Goal: Task Accomplishment & Management: Manage account settings

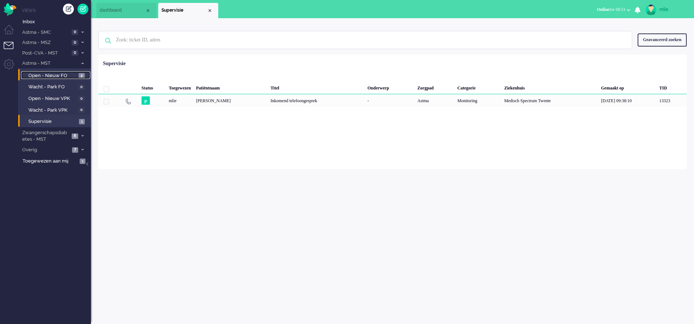
click at [68, 76] on span "Open - Nieuw FO" at bounding box center [52, 75] width 48 height 7
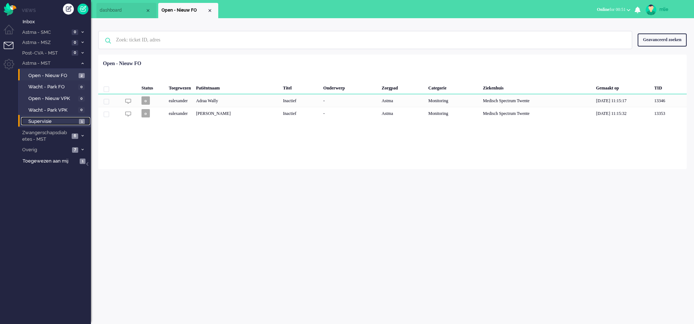
click at [47, 122] on span "Supervisie" at bounding box center [52, 121] width 49 height 7
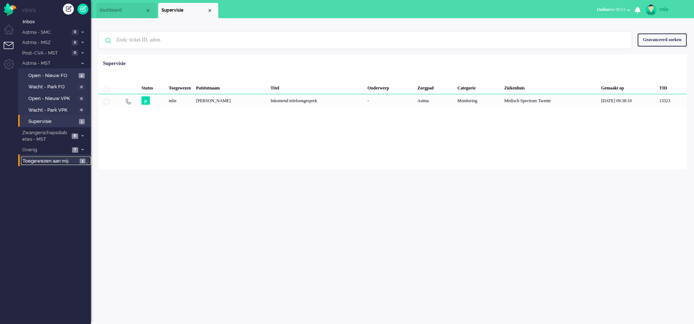
click at [47, 160] on span "Toegewezen aan mij" at bounding box center [50, 161] width 55 height 7
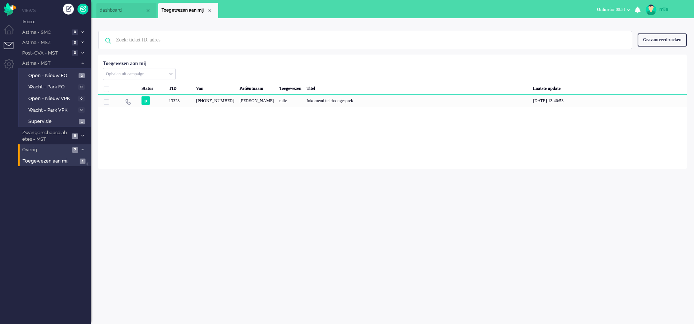
click at [30, 151] on span "Overig" at bounding box center [45, 150] width 49 height 7
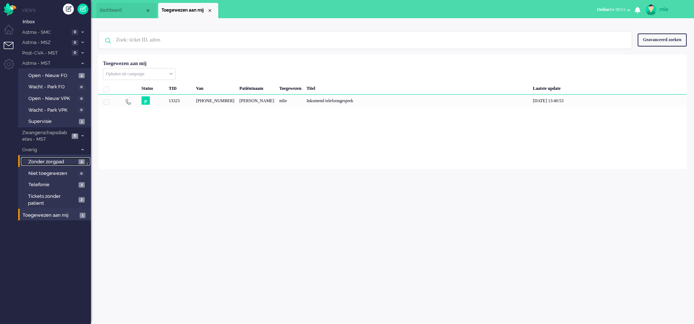
click at [43, 161] on span "Zonder zorgpad" at bounding box center [52, 162] width 48 height 7
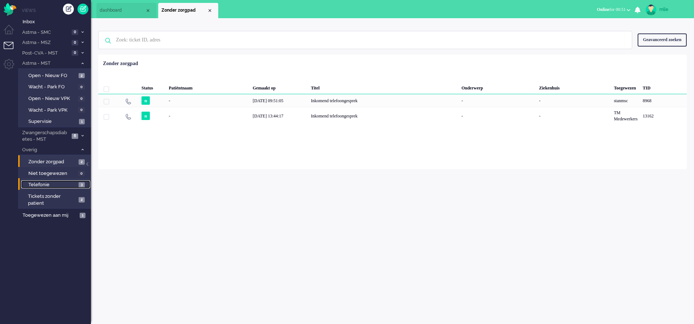
click at [32, 184] on span "Telefonie" at bounding box center [52, 184] width 48 height 7
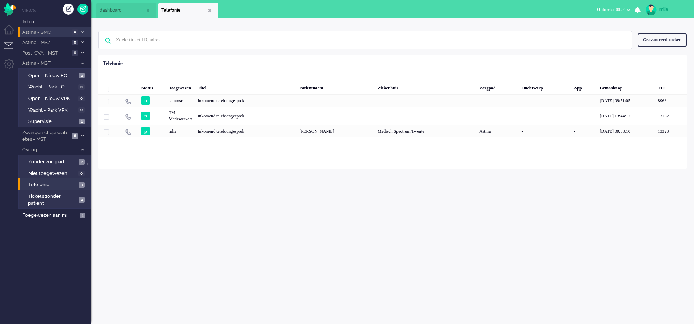
click at [81, 33] on span at bounding box center [82, 32] width 5 height 4
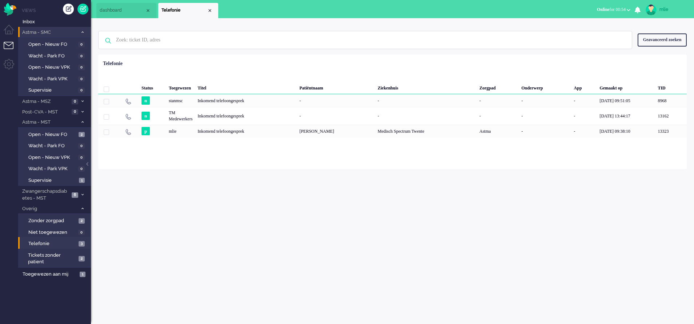
click at [82, 33] on icon at bounding box center [82, 32] width 2 height 3
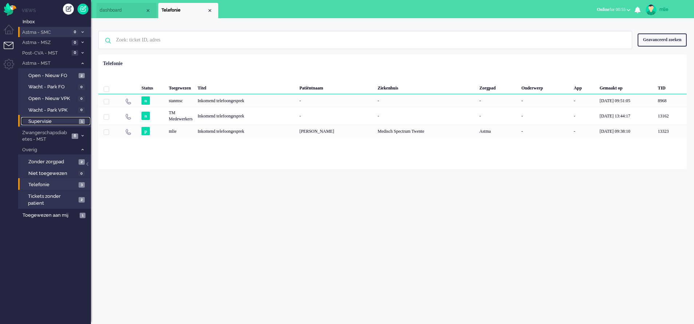
click at [41, 120] on span "Supervisie" at bounding box center [52, 121] width 49 height 7
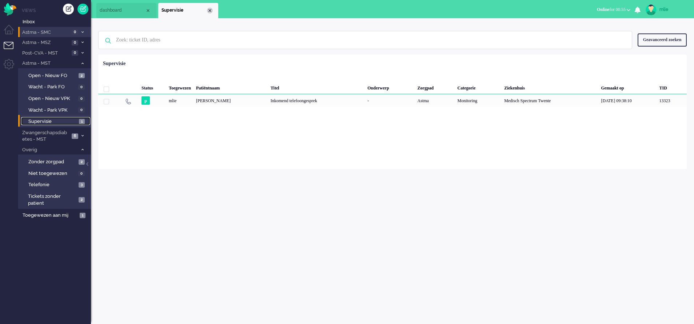
click at [210, 9] on div "Close tab" at bounding box center [210, 11] width 6 height 6
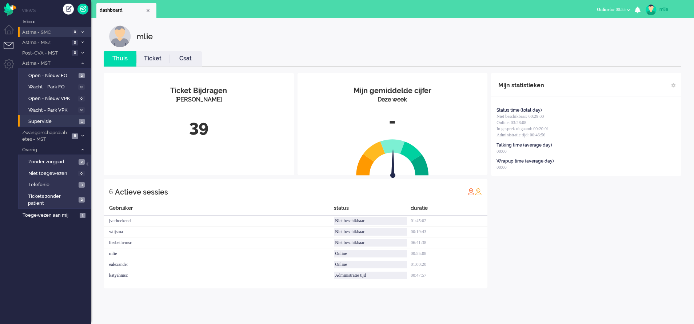
click at [151, 59] on link "Ticket" at bounding box center [152, 59] width 33 height 8
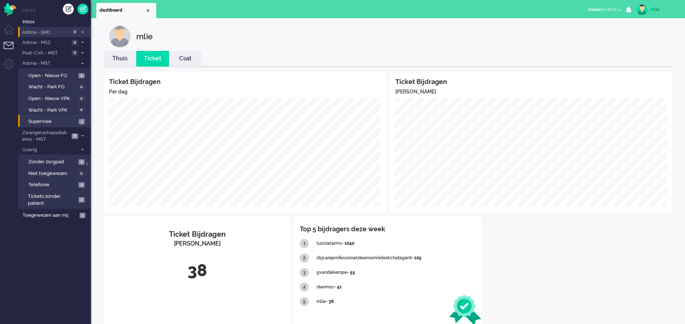
click at [121, 60] on link "Thuis" at bounding box center [120, 59] width 33 height 8
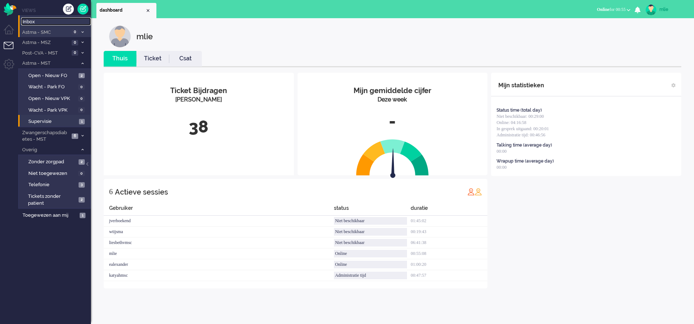
click at [37, 20] on span "Inbox" at bounding box center [57, 22] width 68 height 7
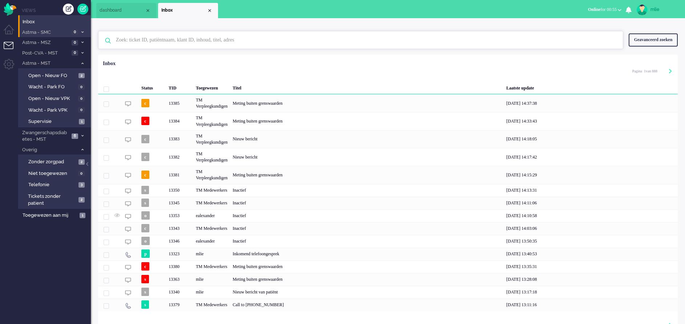
click at [199, 42] on input "text" at bounding box center [362, 39] width 503 height 17
type input "5"
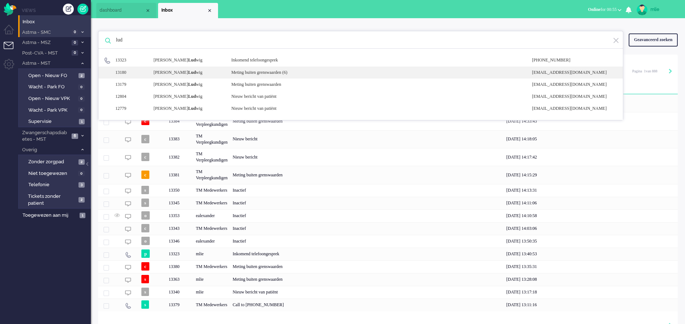
type input "lud"
click at [268, 70] on div "Meting buiten grenswaarden (6)" at bounding box center [376, 72] width 301 height 6
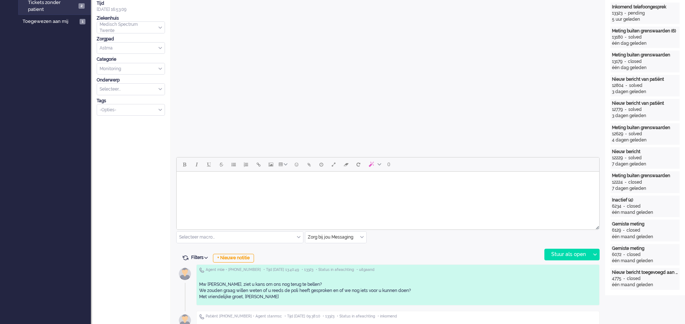
scroll to position [218, 0]
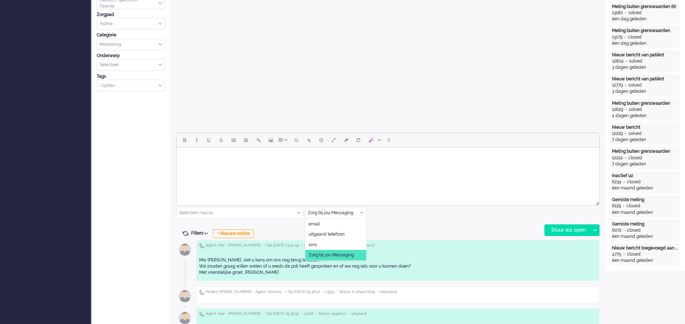
click at [364, 210] on input "text" at bounding box center [335, 212] width 61 height 11
click at [340, 230] on li "uitgaand telefoon" at bounding box center [335, 234] width 61 height 11
click at [569, 227] on div "Stuur als open" at bounding box center [567, 230] width 45 height 11
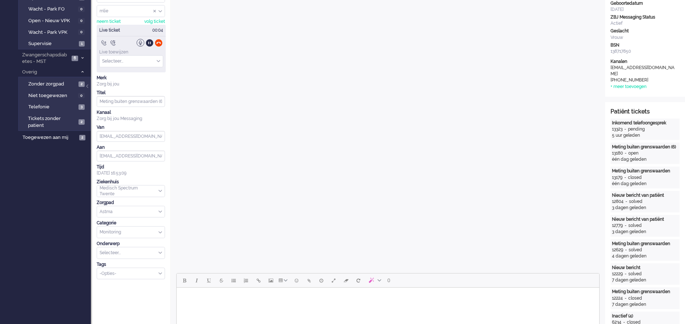
scroll to position [0, 0]
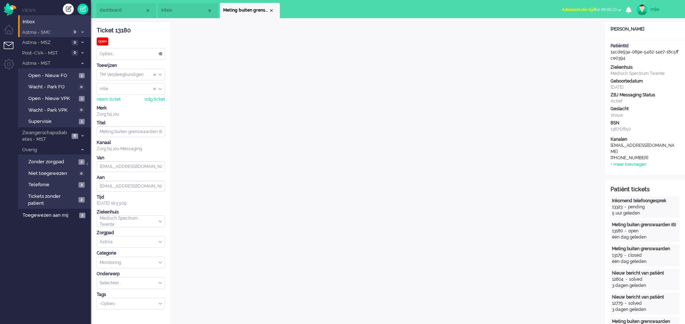
click at [563, 8] on span "Administratie tijd" at bounding box center [578, 9] width 33 height 5
click at [573, 31] on label "Online" at bounding box center [591, 32] width 57 height 6
click at [45, 215] on span "Toegewezen aan mij" at bounding box center [50, 215] width 55 height 7
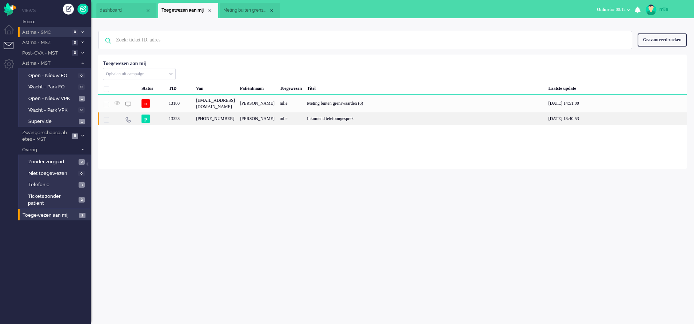
click at [304, 125] on div "mlie" at bounding box center [290, 118] width 27 height 13
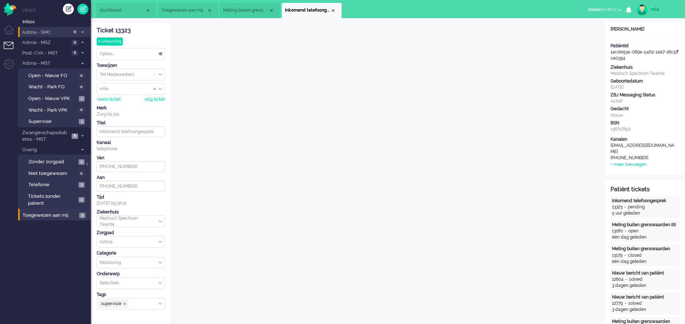
scroll to position [22, 0]
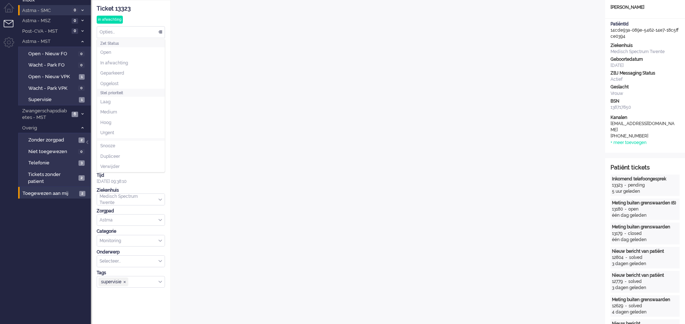
click at [159, 30] on div "Opties..." at bounding box center [131, 32] width 68 height 11
click at [128, 82] on li "Opgelost" at bounding box center [131, 84] width 68 height 11
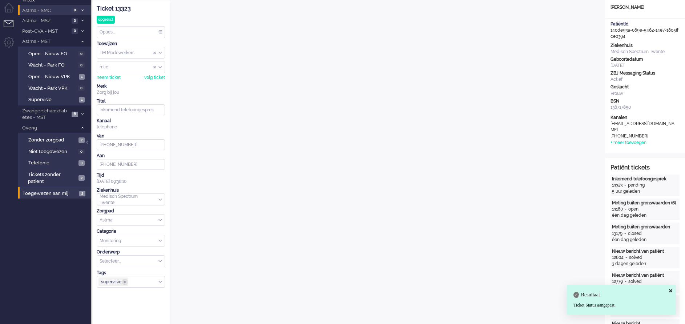
click at [124, 279] on span "supervisie ❎" at bounding box center [124, 281] width 5 height 5
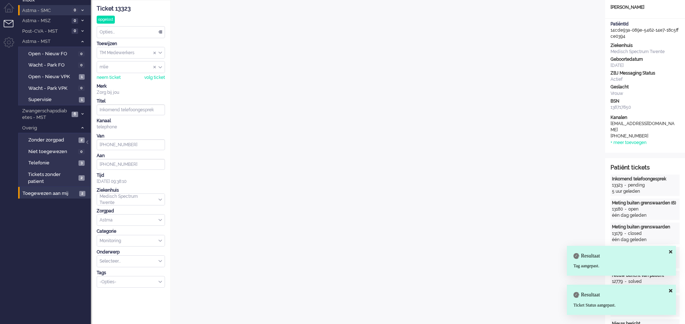
scroll to position [0, 0]
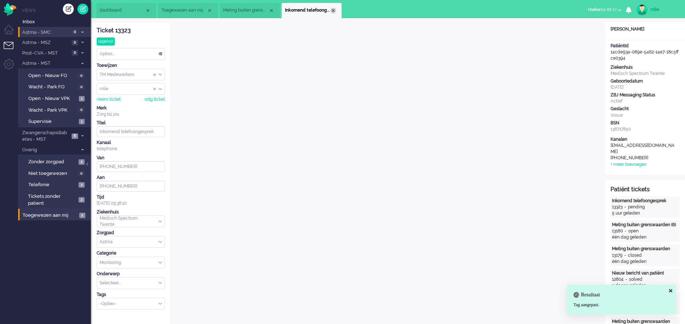
click at [332, 8] on div "Close tab" at bounding box center [333, 11] width 6 height 6
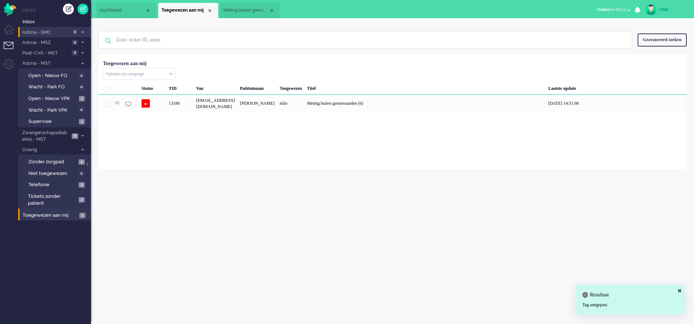
click at [252, 12] on span "Meting buiten grenswaarden (6)" at bounding box center [245, 10] width 45 height 6
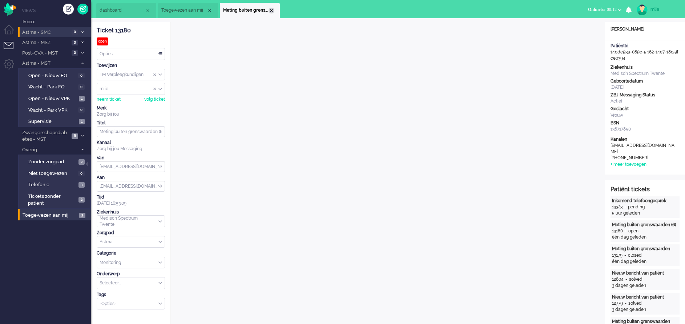
click at [273, 9] on div "Close tab" at bounding box center [272, 11] width 6 height 6
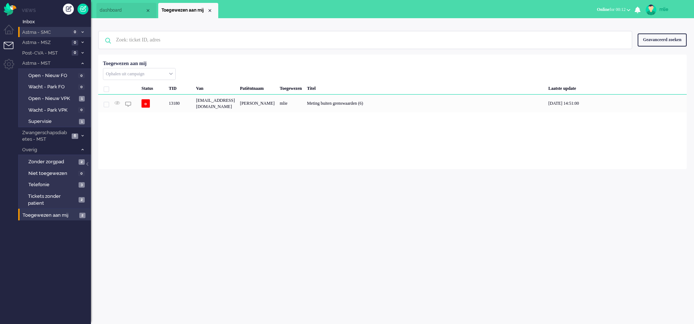
click at [209, 7] on li "Toegewezen aan mij" at bounding box center [188, 10] width 60 height 15
click at [84, 132] on li "Zwangerschapsdiabetes - MST 6" at bounding box center [54, 135] width 73 height 17
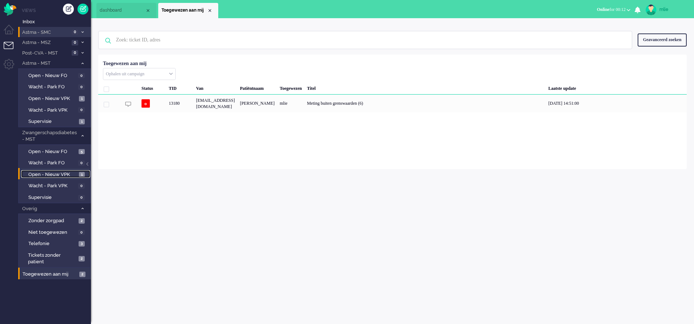
click at [61, 175] on span "Open - Nieuw VPK" at bounding box center [52, 174] width 49 height 7
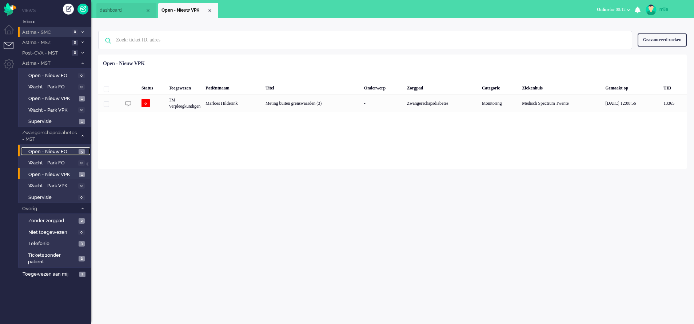
click at [49, 151] on span "Open - Nieuw FO" at bounding box center [52, 151] width 48 height 7
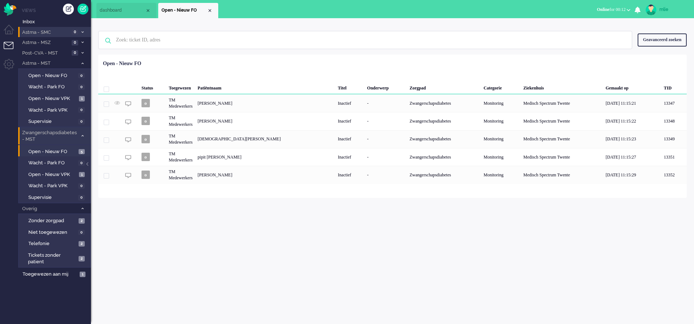
click at [84, 133] on li "Zwangerschapsdiabetes - MST 6" at bounding box center [54, 135] width 73 height 17
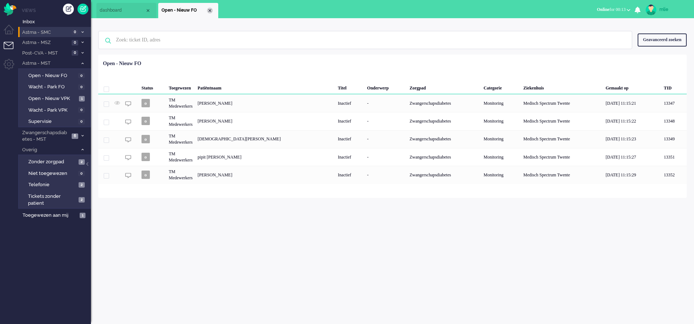
click at [212, 11] on div "Close tab" at bounding box center [210, 11] width 6 height 6
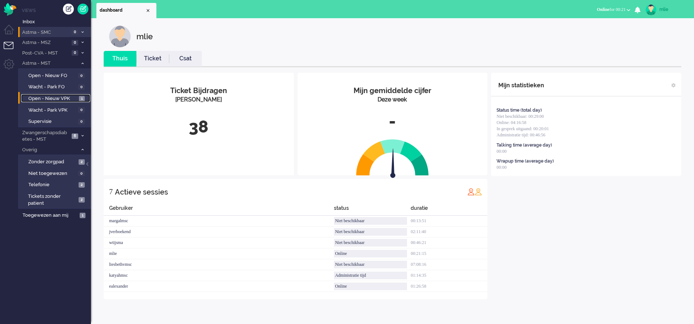
click at [58, 95] on span "Open - Nieuw VPK" at bounding box center [52, 98] width 49 height 7
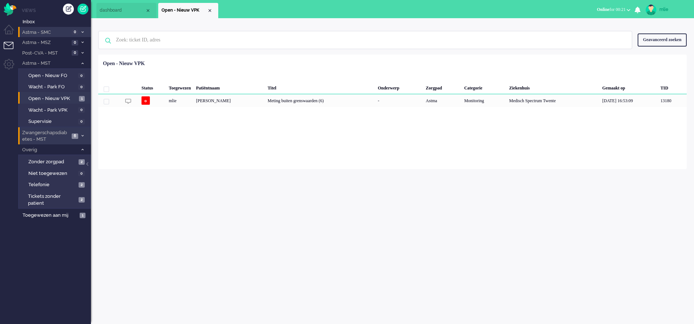
click at [84, 134] on span at bounding box center [82, 136] width 5 height 4
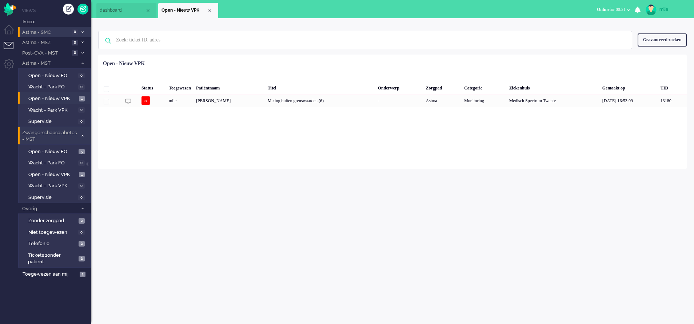
click at [84, 134] on span at bounding box center [82, 136] width 5 height 4
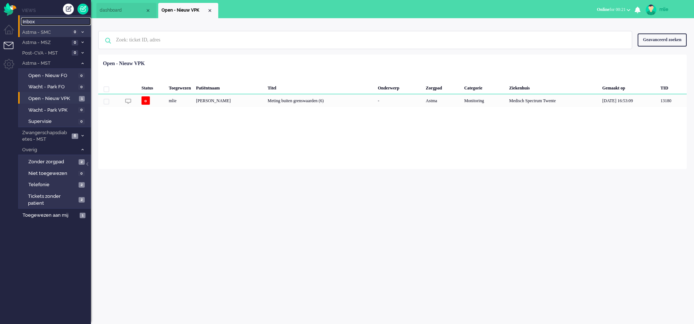
click at [33, 20] on span "Inbox" at bounding box center [57, 22] width 68 height 7
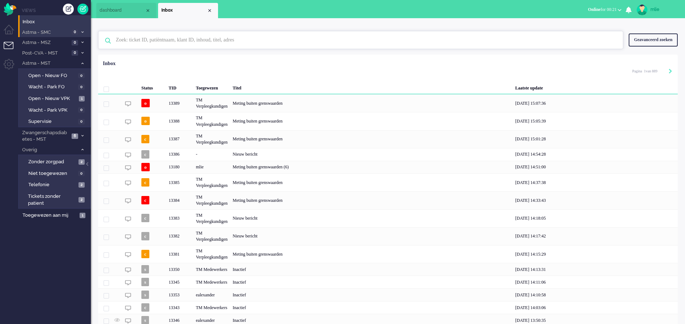
click at [139, 42] on input "text" at bounding box center [362, 39] width 503 height 17
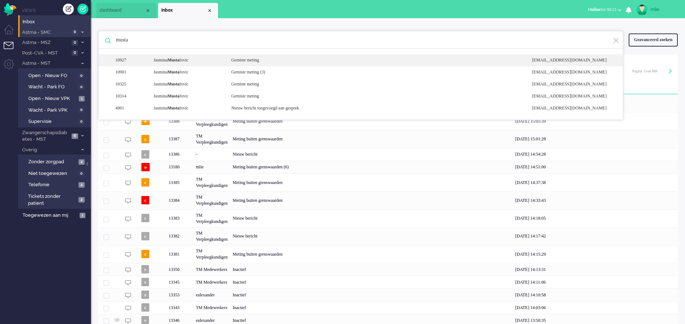
type input "musta"
click at [257, 58] on div "Gemiste meting" at bounding box center [376, 60] width 301 height 6
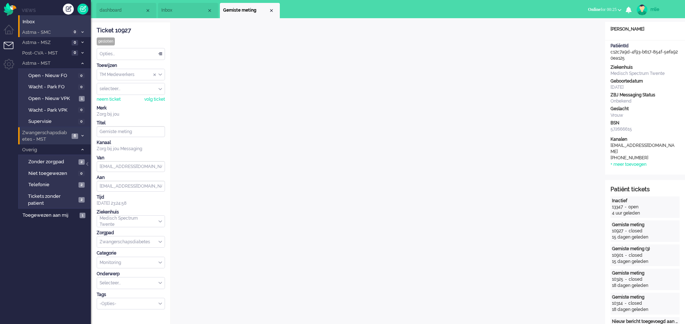
click at [82, 135] on icon at bounding box center [82, 136] width 2 height 3
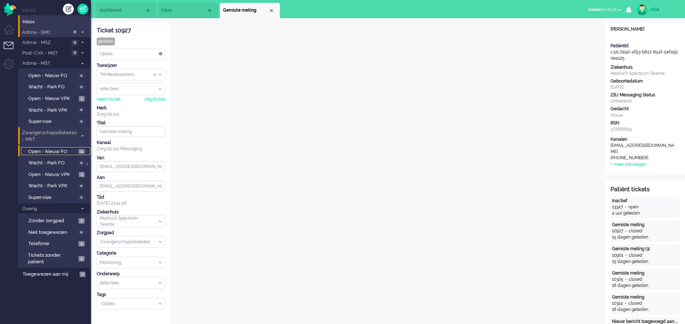
click at [43, 149] on span "Open - Nieuw FO" at bounding box center [52, 151] width 48 height 7
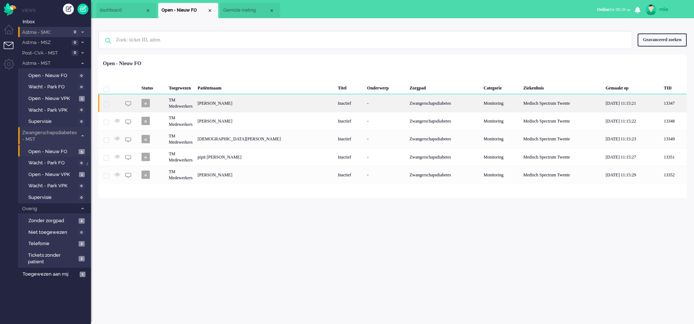
click at [364, 103] on div "-" at bounding box center [385, 103] width 43 height 18
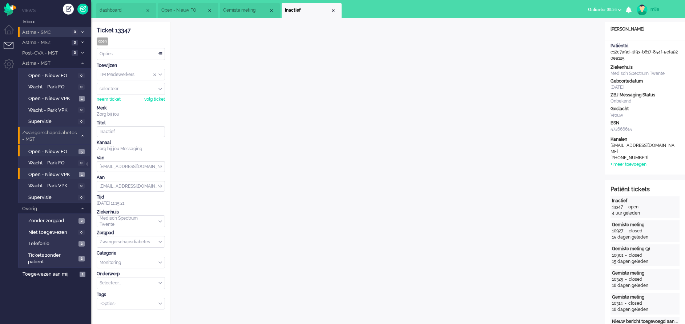
scroll to position [22, 0]
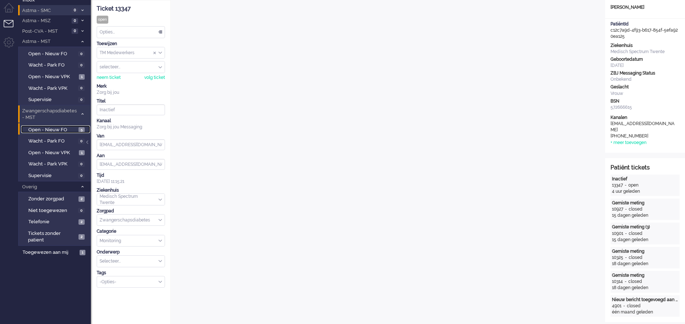
click at [51, 129] on span "Open - Nieuw FO" at bounding box center [52, 130] width 48 height 7
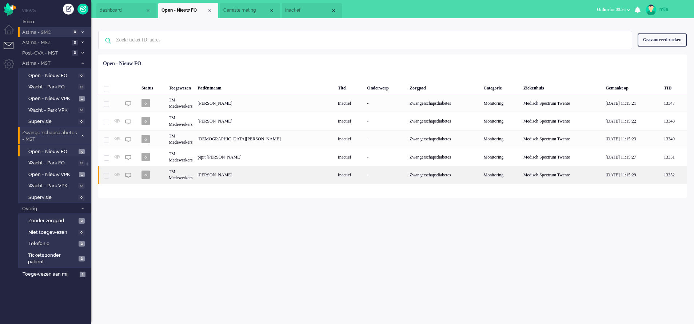
click at [340, 176] on div "Inactief" at bounding box center [349, 175] width 29 height 18
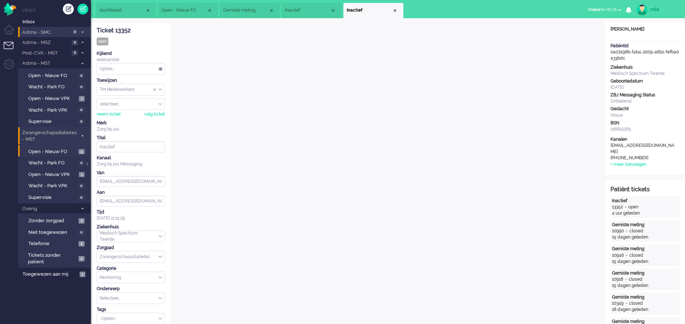
scroll to position [22, 0]
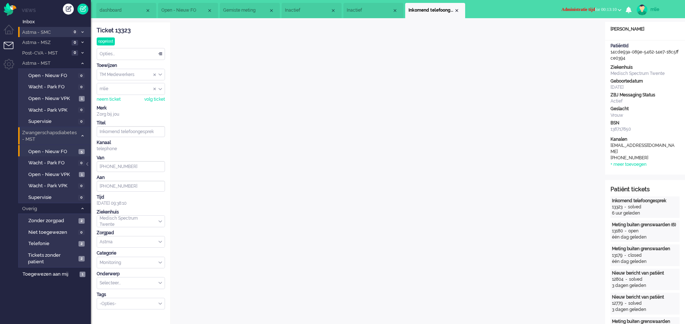
click at [562, 10] on span "Administratie tijd" at bounding box center [578, 9] width 33 height 5
click at [573, 31] on label "Online" at bounding box center [591, 32] width 57 height 6
click at [458, 11] on div "Close tab" at bounding box center [457, 11] width 6 height 6
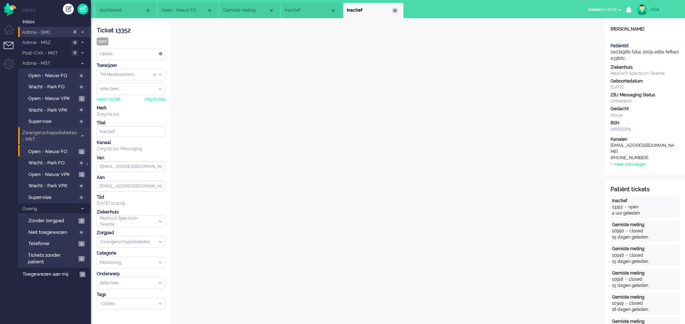
click at [395, 8] on div "Close tab" at bounding box center [395, 11] width 6 height 6
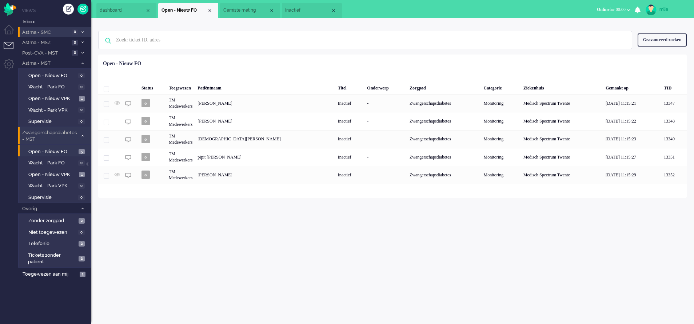
click at [310, 12] on span "Inactief" at bounding box center [307, 10] width 45 height 6
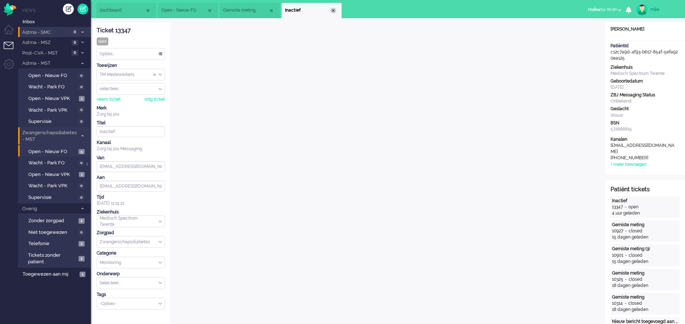
click at [333, 8] on div "Close tab" at bounding box center [333, 11] width 6 height 6
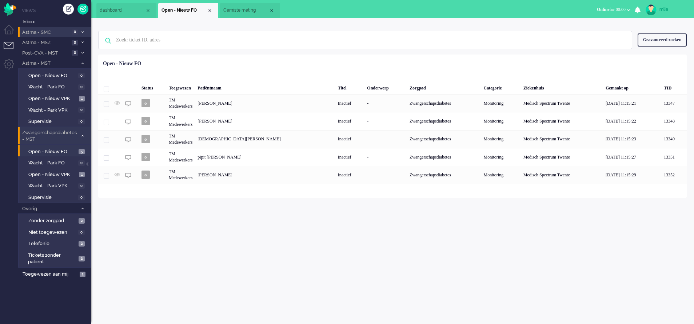
click at [249, 11] on span "Gemiste meting" at bounding box center [245, 10] width 45 height 6
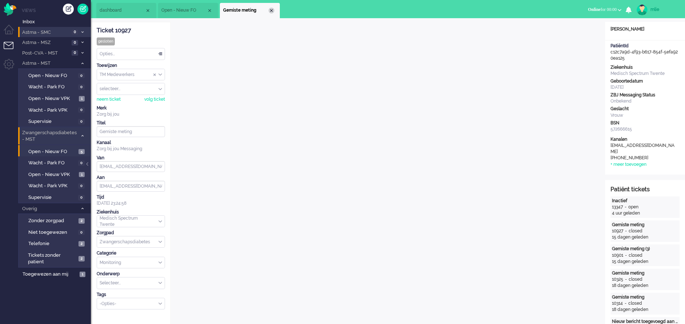
click at [272, 9] on div "Close tab" at bounding box center [272, 11] width 6 height 6
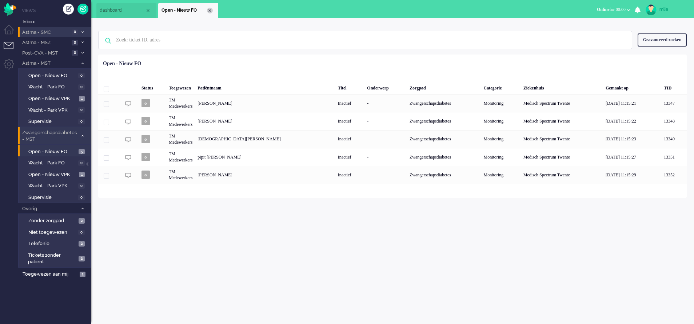
click at [207, 11] on div "Close tab" at bounding box center [210, 11] width 6 height 6
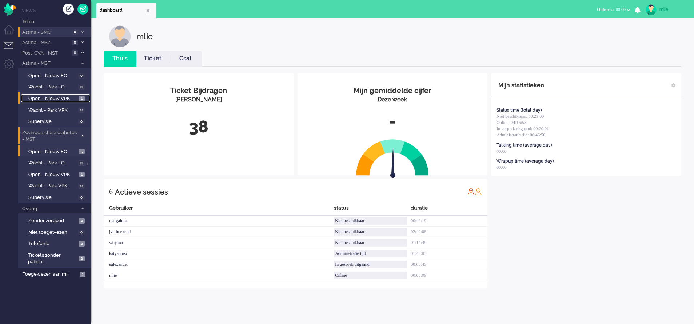
click at [44, 97] on span "Open - Nieuw VPK" at bounding box center [52, 98] width 49 height 7
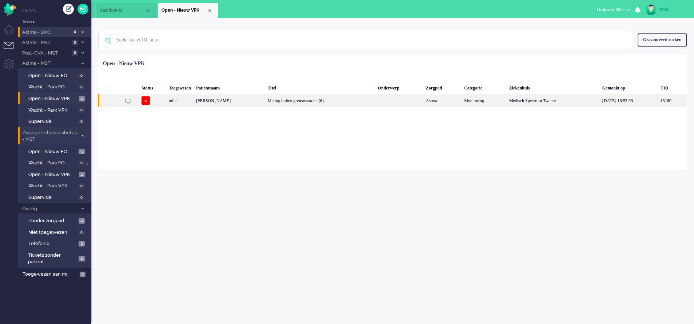
click at [228, 104] on div "[PERSON_NAME]" at bounding box center [229, 100] width 72 height 13
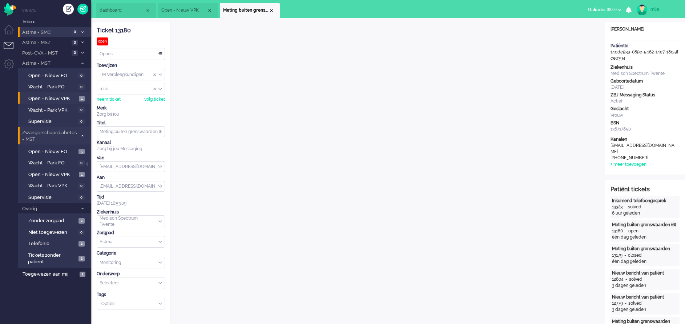
scroll to position [22, 0]
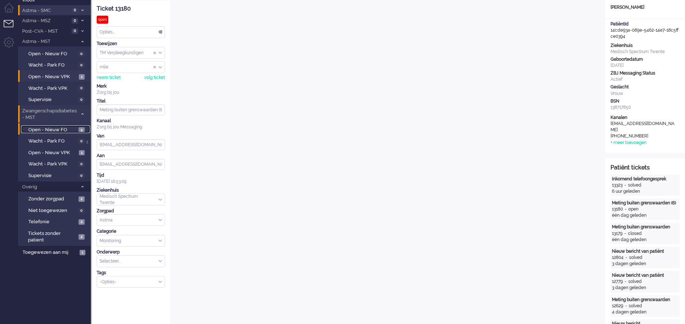
click at [57, 129] on span "Open - Nieuw FO" at bounding box center [52, 130] width 48 height 7
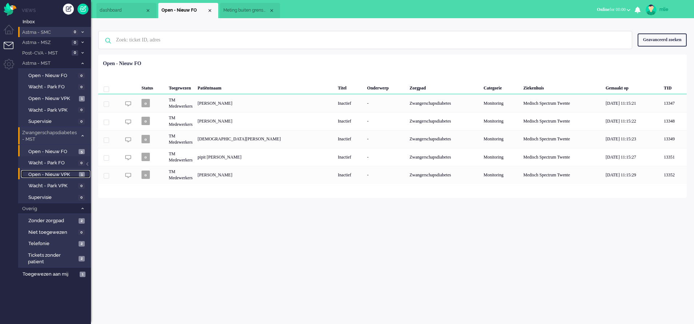
click at [46, 170] on link "Open - Nieuw VPK 1" at bounding box center [55, 174] width 69 height 8
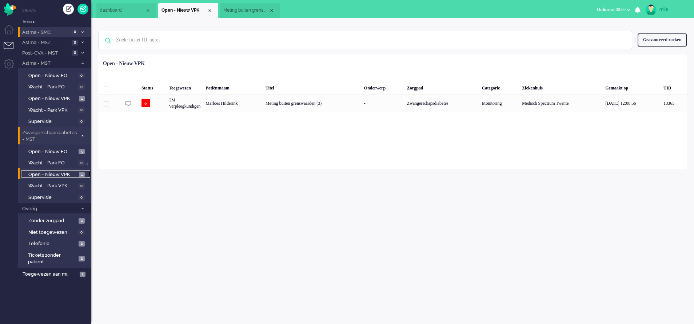
click at [46, 170] on link "Open - Nieuw VPK 1" at bounding box center [55, 174] width 69 height 8
click at [40, 96] on span "Open - Nieuw VPK" at bounding box center [52, 98] width 49 height 7
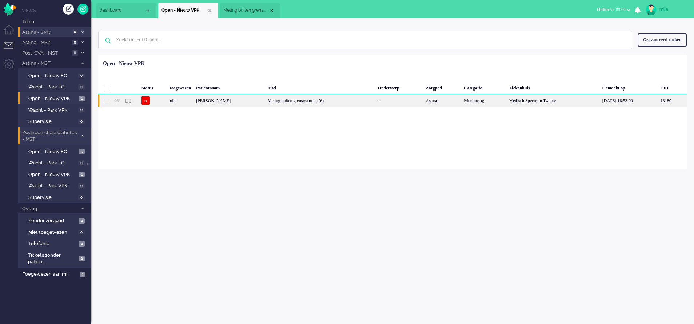
click at [321, 102] on div "Meting buiten grenswaarden (6)" at bounding box center [320, 100] width 110 height 13
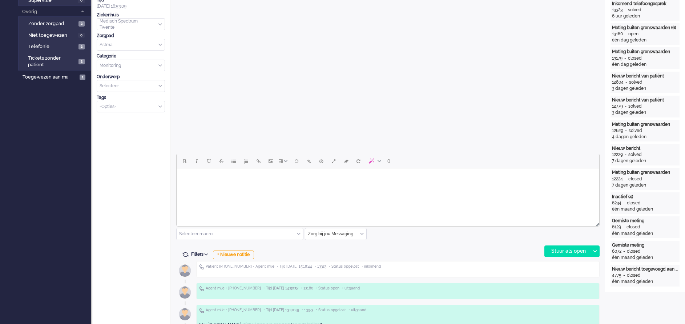
scroll to position [218, 0]
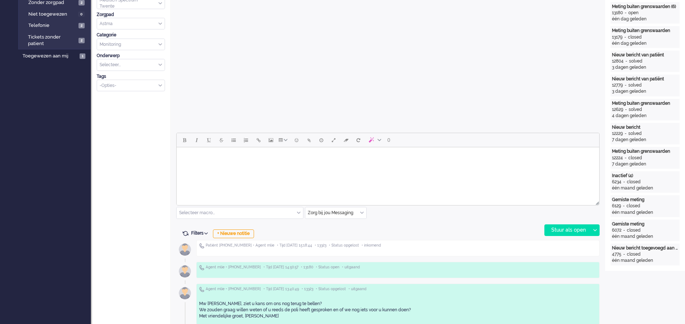
click at [362, 208] on input "text" at bounding box center [335, 212] width 61 height 11
click at [326, 234] on span "uitgaand telefoon" at bounding box center [327, 234] width 36 height 6
click at [560, 232] on div "Stuur als open" at bounding box center [567, 230] width 45 height 11
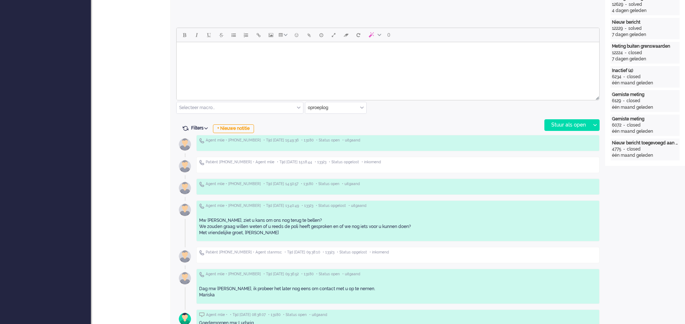
scroll to position [327, 0]
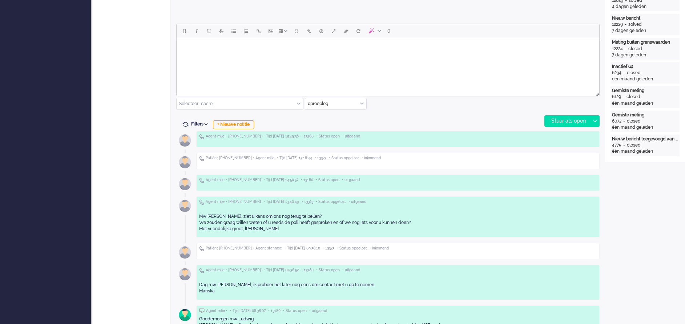
click at [222, 55] on html at bounding box center [388, 47] width 423 height 19
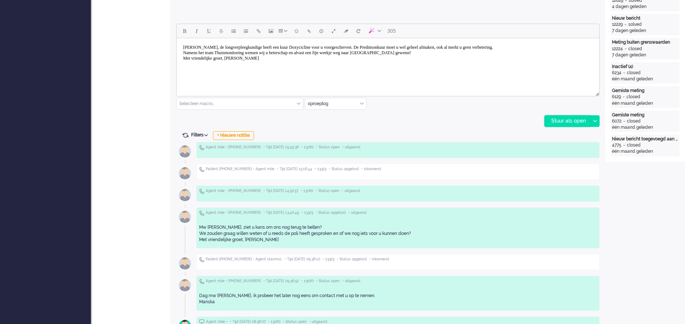
click at [549, 119] on div "Stuur als open" at bounding box center [567, 121] width 45 height 11
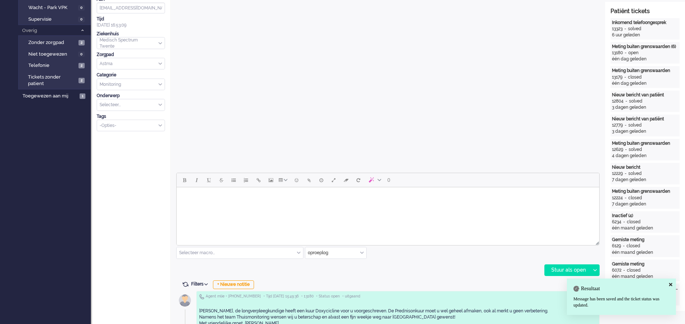
scroll to position [0, 0]
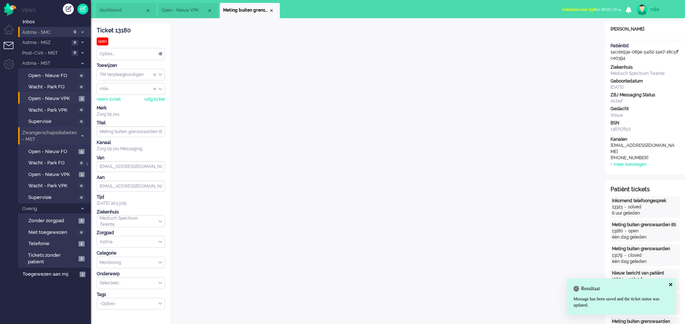
click at [570, 8] on span "Administratie tijd" at bounding box center [578, 9] width 33 height 5
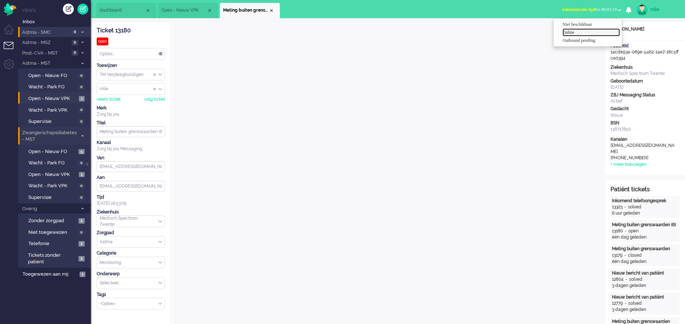
click at [565, 34] on label "Online" at bounding box center [591, 32] width 57 height 6
click at [161, 50] on div "Opties..." at bounding box center [131, 53] width 68 height 11
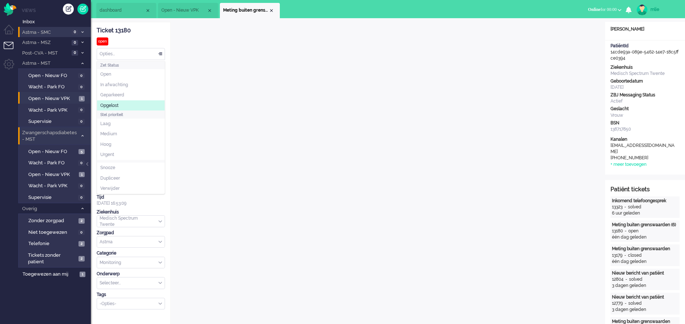
click at [111, 103] on span "Opgelost" at bounding box center [109, 106] width 18 height 6
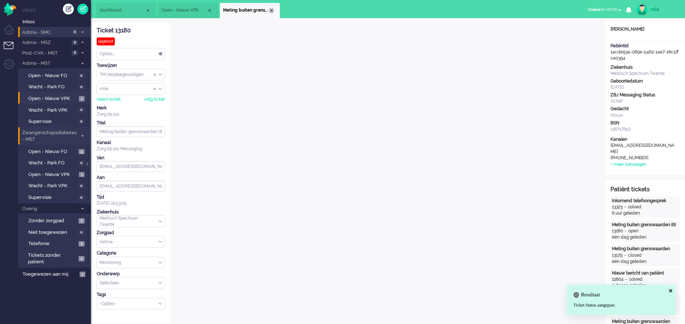
click at [272, 8] on div "Close tab" at bounding box center [272, 11] width 6 height 6
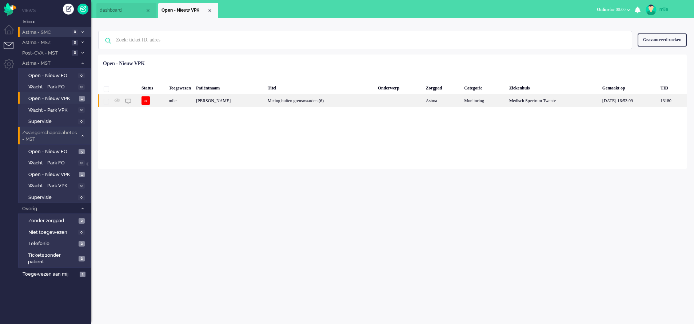
click at [335, 103] on div "Meting buiten grenswaarden (6)" at bounding box center [320, 100] width 110 height 13
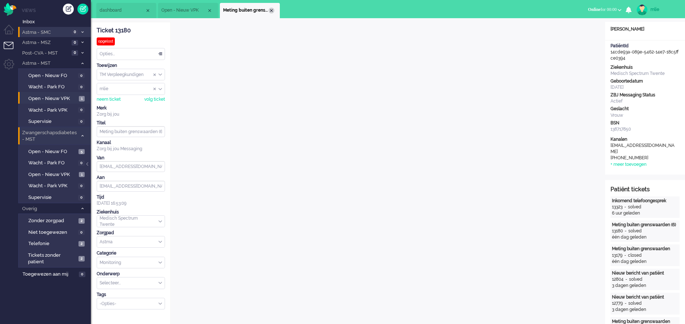
click at [271, 11] on div "Close tab" at bounding box center [272, 11] width 6 height 6
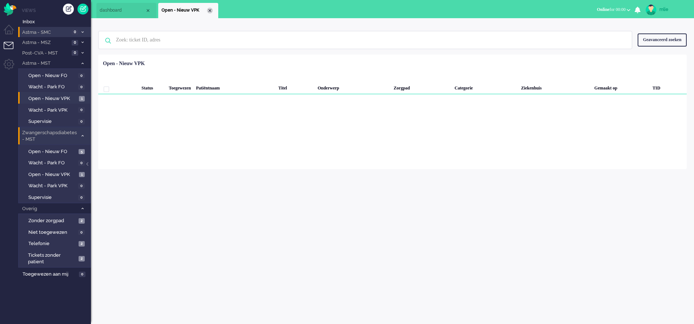
click at [208, 11] on div "Close tab" at bounding box center [210, 11] width 6 height 6
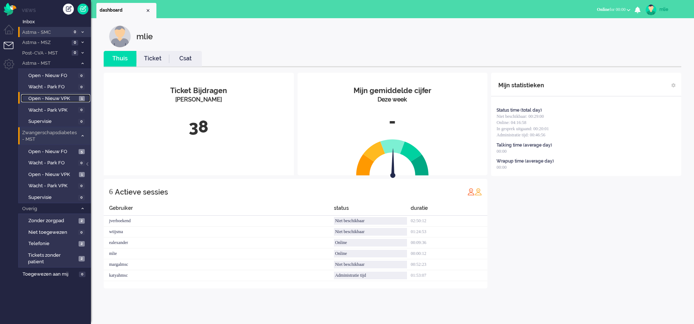
click at [46, 97] on span "Open - Nieuw VPK" at bounding box center [52, 98] width 49 height 7
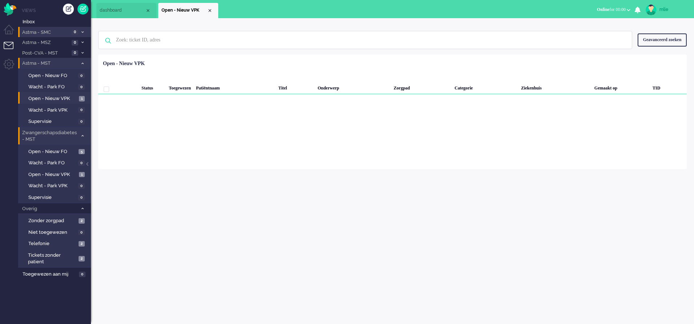
click at [82, 61] on span at bounding box center [82, 63] width 5 height 4
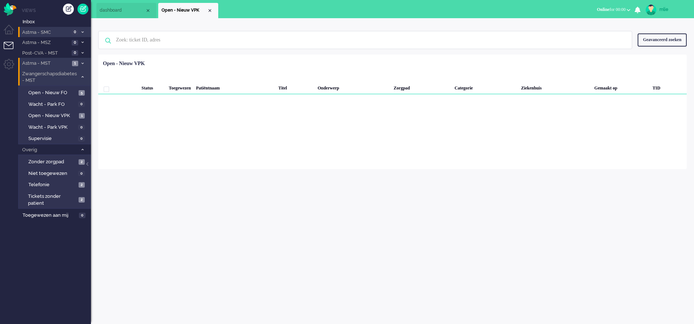
click at [82, 63] on icon at bounding box center [82, 63] width 2 height 3
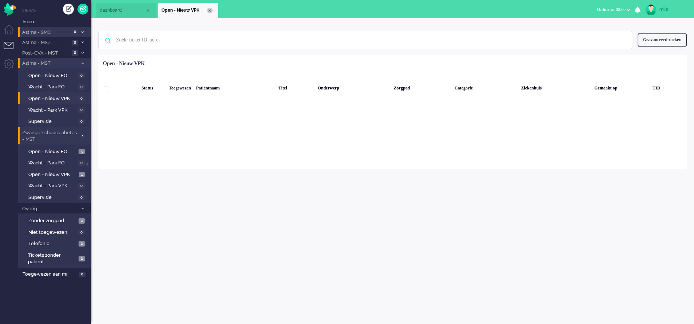
click at [211, 9] on div "Close tab" at bounding box center [210, 11] width 6 height 6
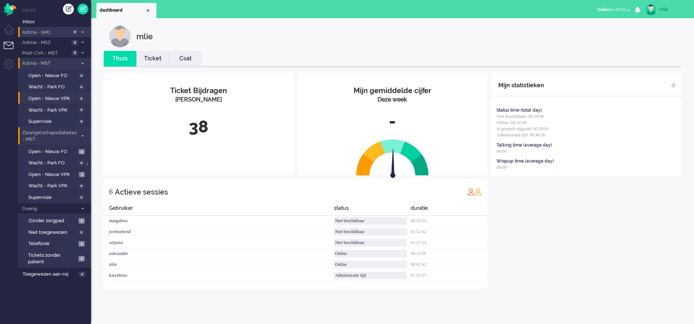
click at [153, 59] on link "Ticket" at bounding box center [152, 59] width 33 height 8
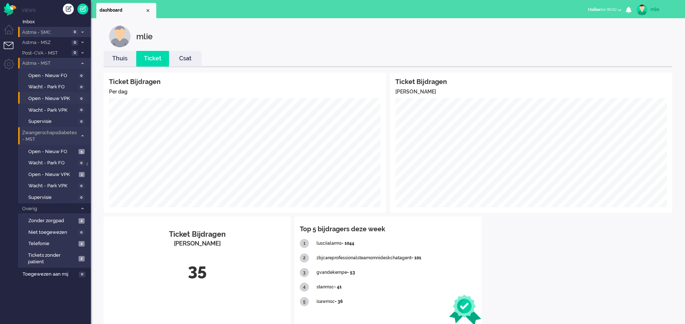
click at [124, 58] on link "Thuis" at bounding box center [120, 59] width 33 height 8
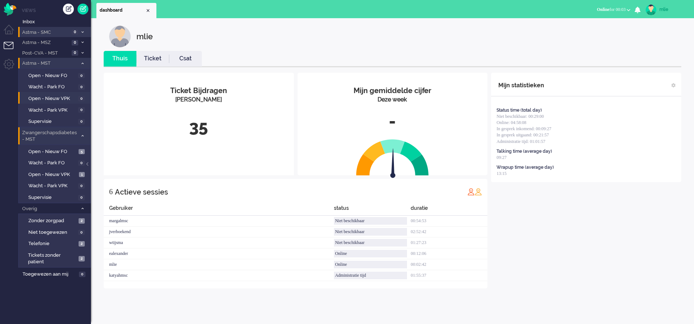
click at [85, 62] on span at bounding box center [82, 63] width 5 height 4
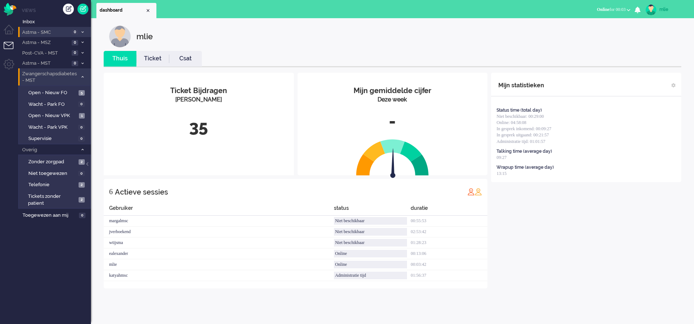
click at [153, 61] on link "Ticket" at bounding box center [152, 59] width 33 height 8
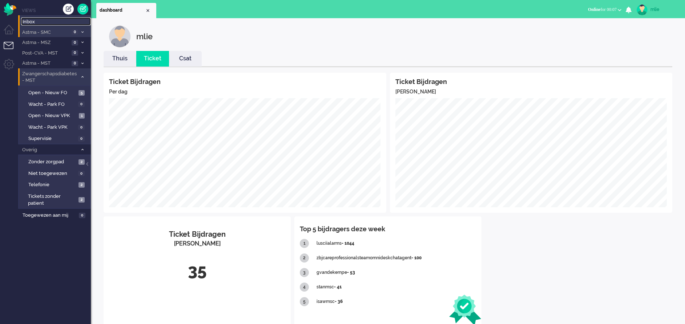
click at [31, 20] on span "Inbox" at bounding box center [57, 22] width 68 height 7
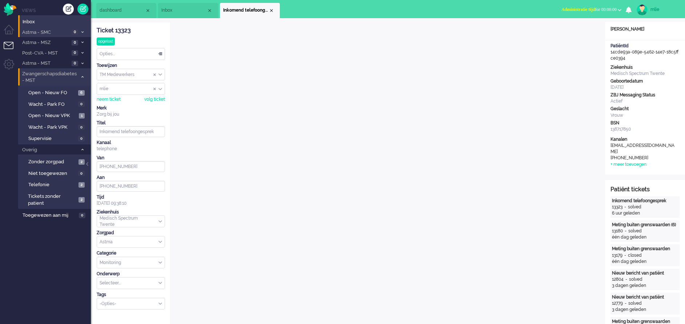
click at [562, 9] on span "Administratie tijd" at bounding box center [578, 9] width 33 height 5
click at [585, 25] on label "Niet beschikbaar" at bounding box center [591, 24] width 57 height 6
click at [272, 9] on div "Close tab" at bounding box center [272, 11] width 6 height 6
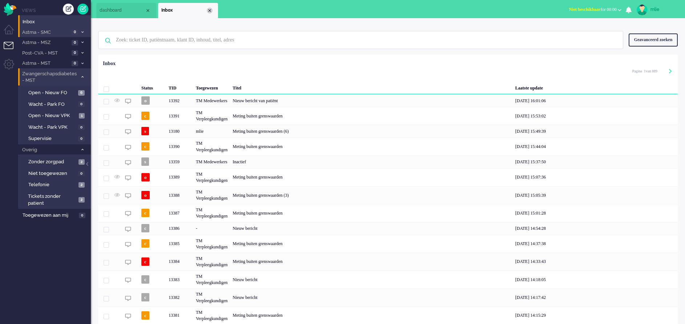
click at [212, 10] on div "Close tab" at bounding box center [210, 11] width 6 height 6
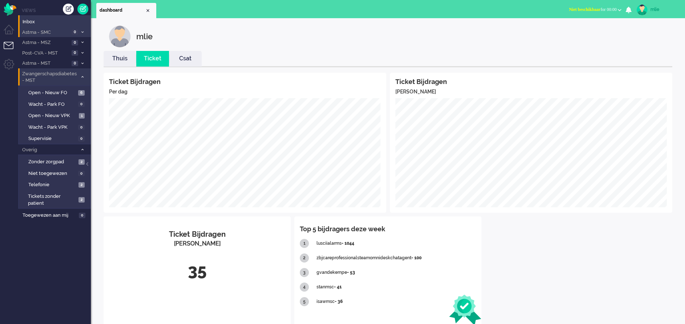
click at [122, 62] on link "Thuis" at bounding box center [120, 59] width 33 height 8
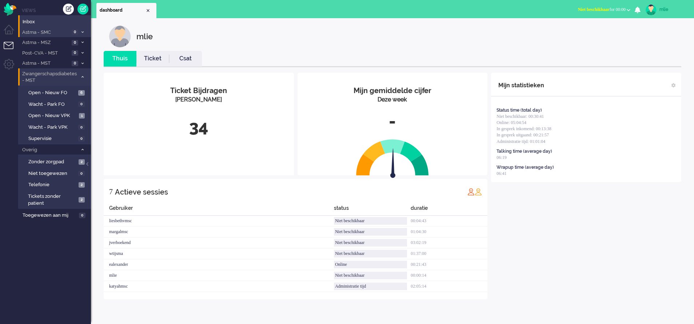
click at [150, 54] on li "Ticket" at bounding box center [152, 59] width 33 height 16
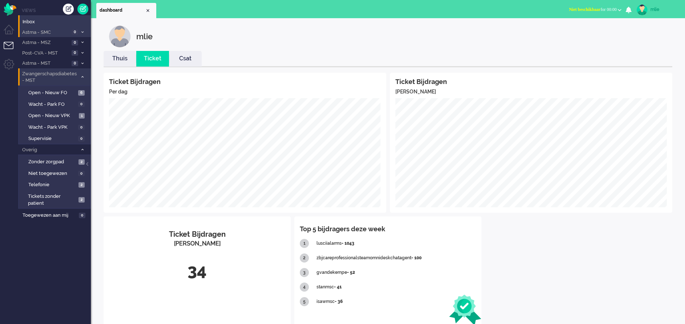
click at [656, 6] on div "mlie" at bounding box center [664, 9] width 27 height 7
click at [643, 57] on link "Uitloggen" at bounding box center [656, 58] width 50 height 7
